Goal: Task Accomplishment & Management: Complete application form

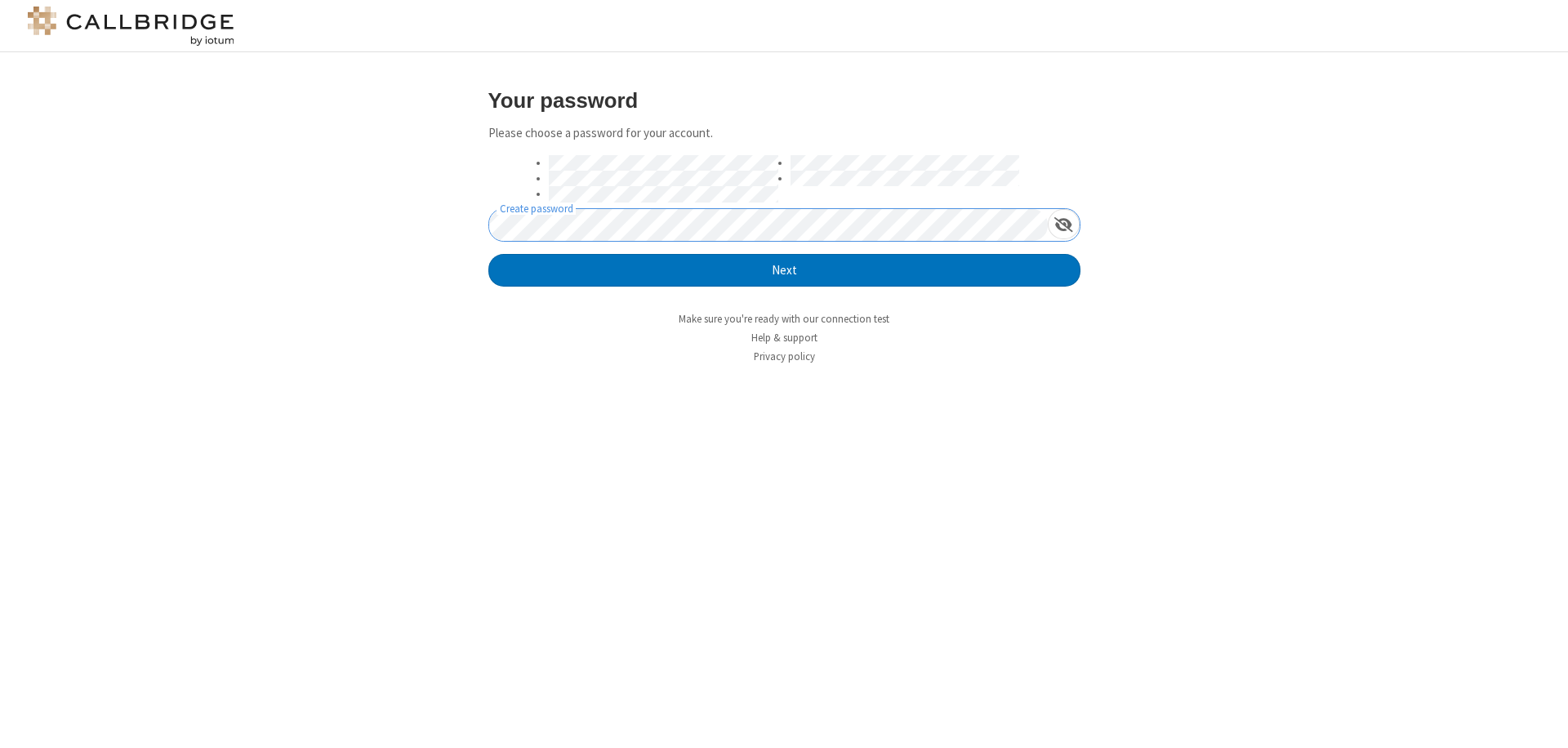
click button "Next" at bounding box center [784, 270] width 592 height 33
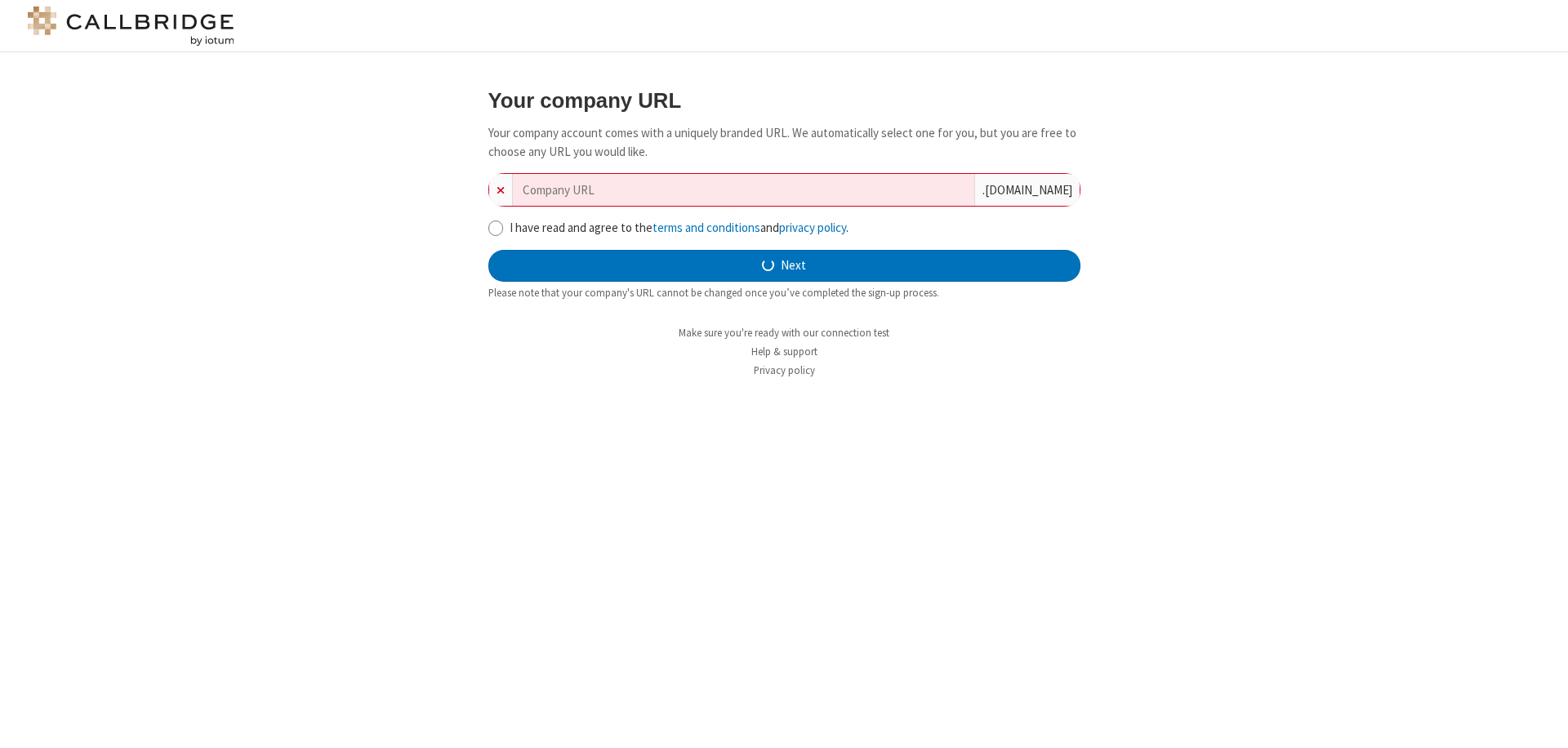
type input "new-company-exclusive-77620"
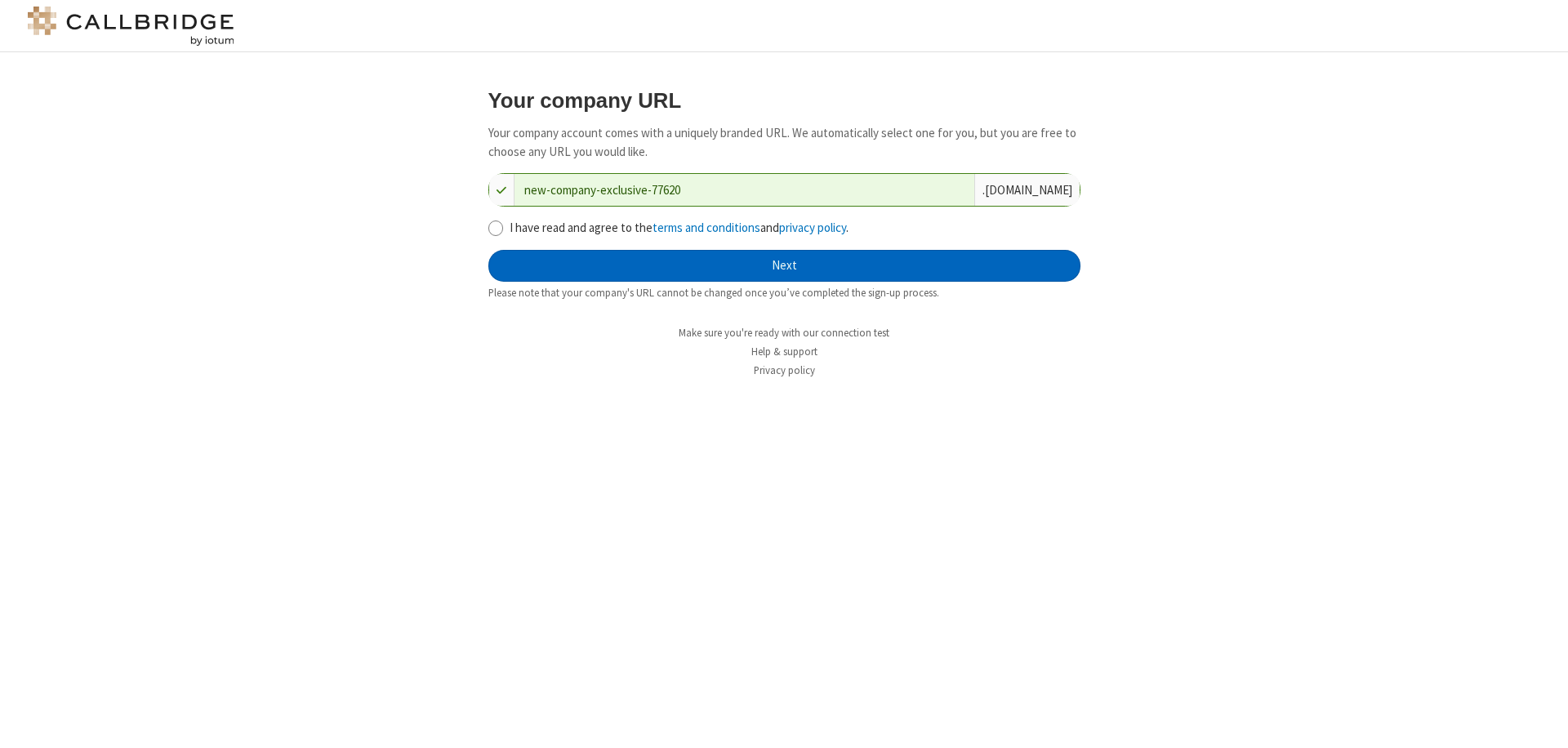
click at [495, 227] on input "I have read and agree to the terms and conditions and privacy policy ." at bounding box center [496, 228] width 15 height 17
checkbox input "true"
click at [784, 265] on button "Next" at bounding box center [784, 266] width 592 height 33
